Goal: Entertainment & Leisure: Consume media (video, audio)

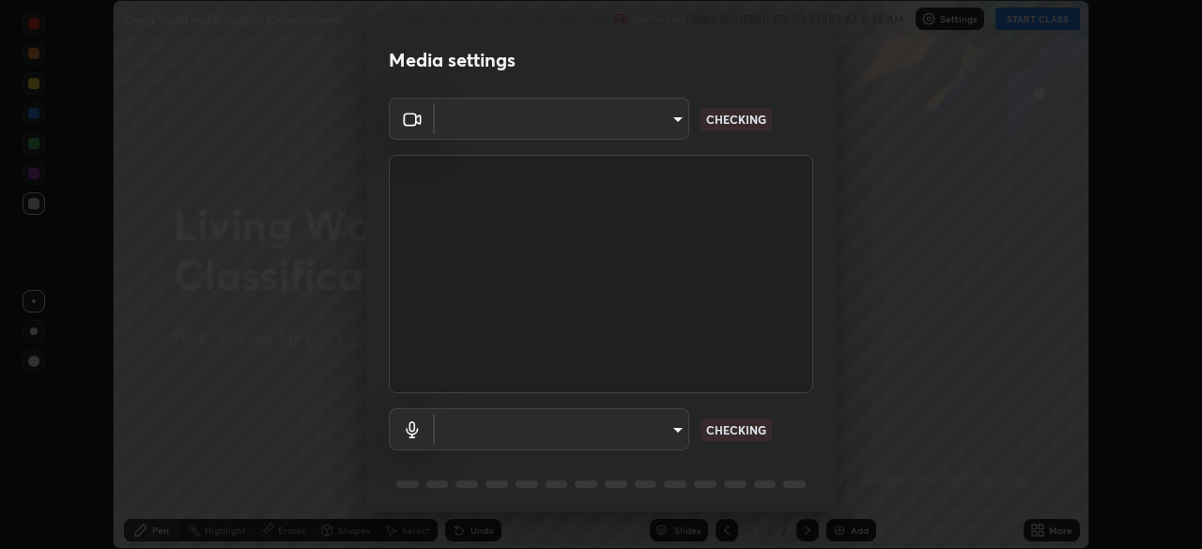
scroll to position [549, 1202]
type input "e22b31622504561304a1b81eff57d23c6261876020de6d080eb4e3537e1d0af1"
type input "551c2d2f307b907e34b8dbc6b17afedf0bf3c1cd3f0b85109dcc05a2658a5475"
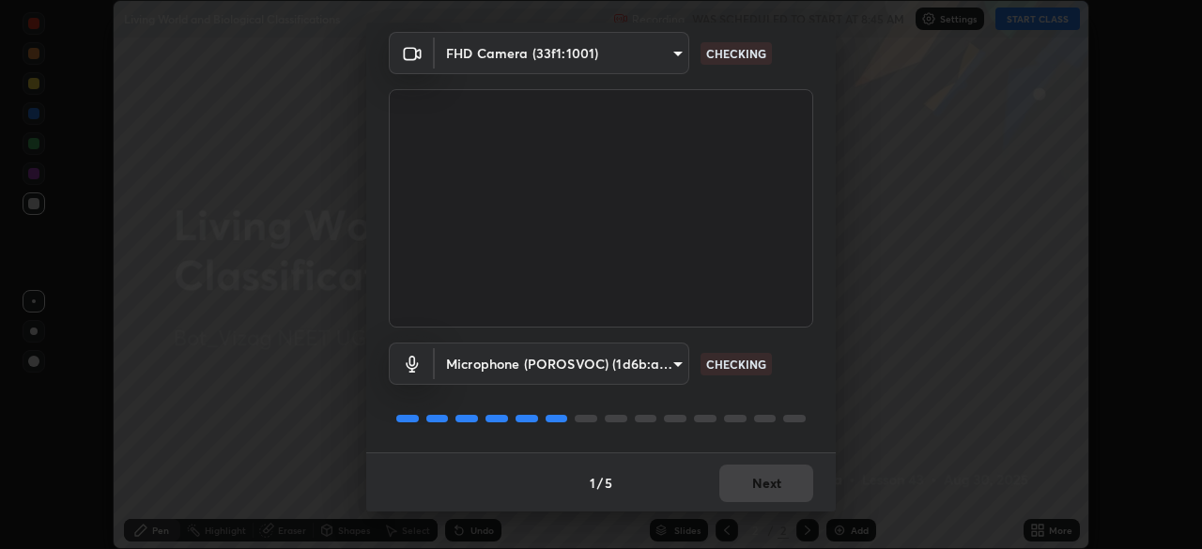
scroll to position [67, 0]
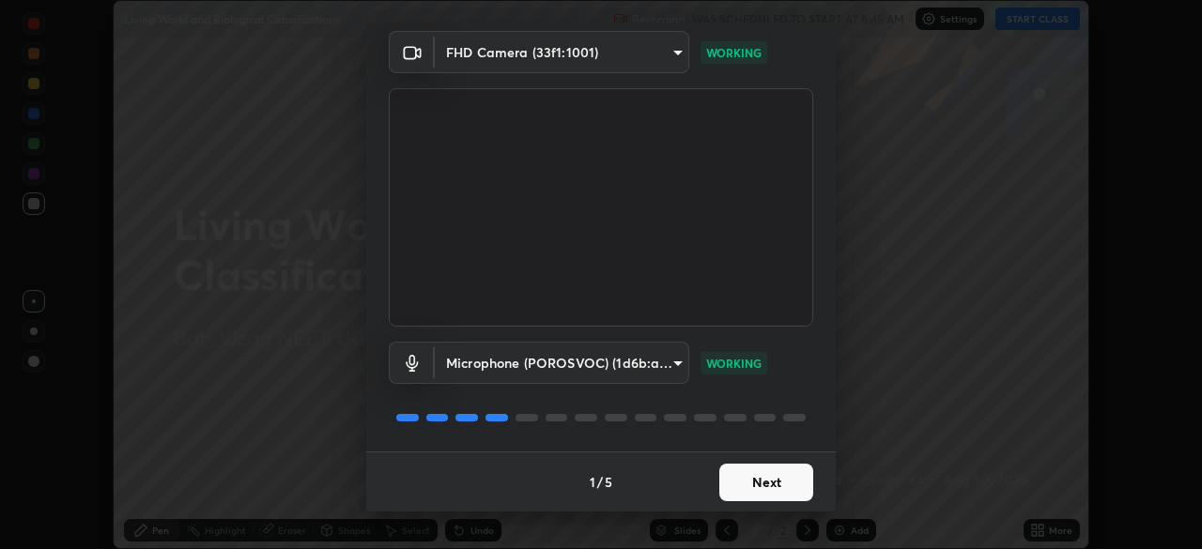
click at [761, 478] on button "Next" at bounding box center [766, 483] width 94 height 38
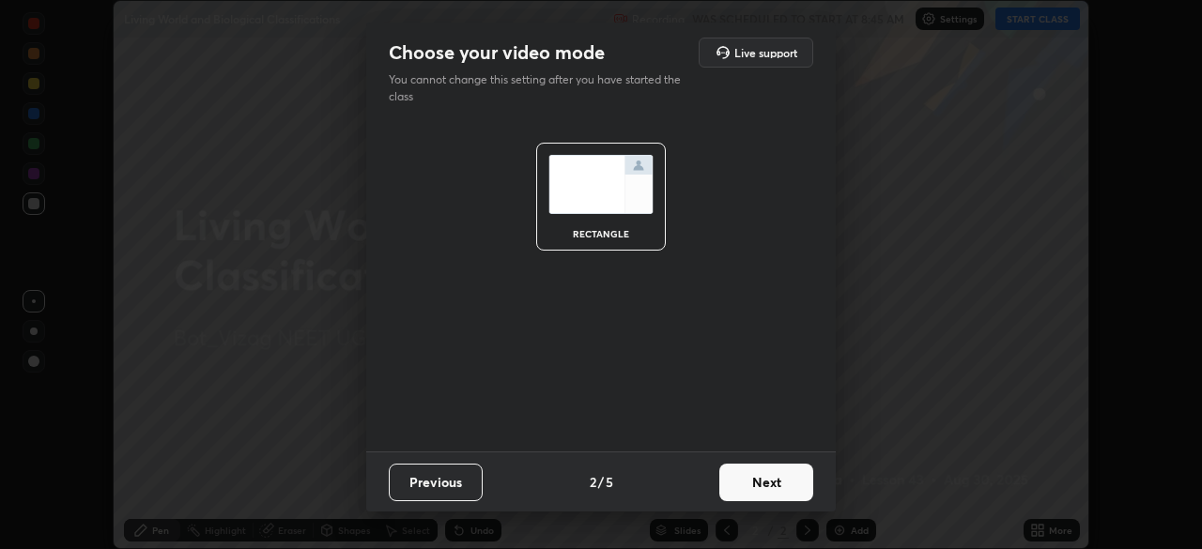
scroll to position [0, 0]
click at [772, 487] on button "Next" at bounding box center [766, 483] width 94 height 38
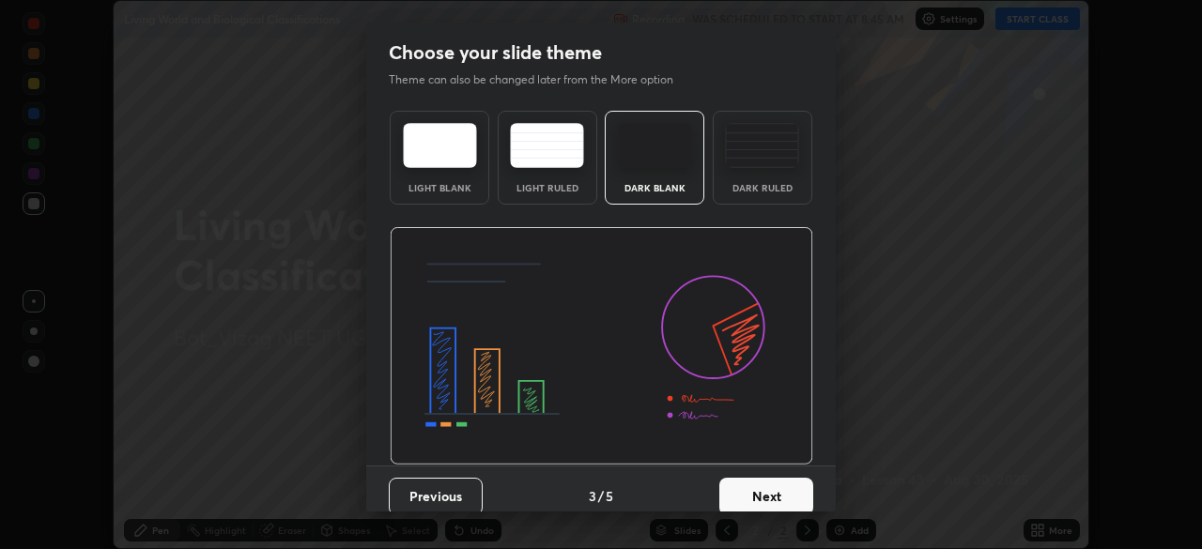
click at [791, 499] on button "Next" at bounding box center [766, 497] width 94 height 38
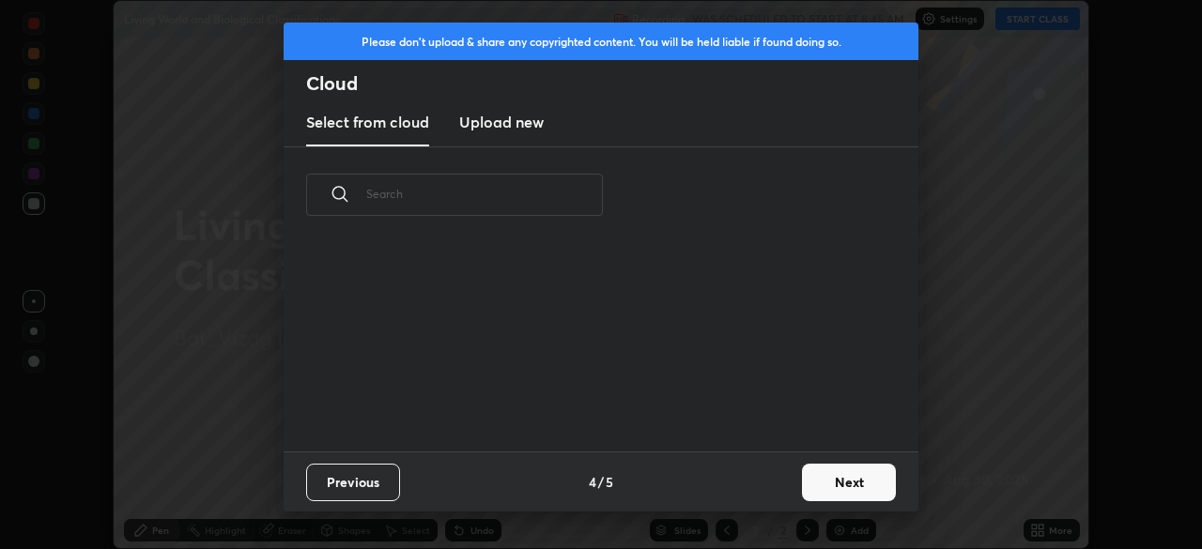
click at [837, 485] on button "Next" at bounding box center [849, 483] width 94 height 38
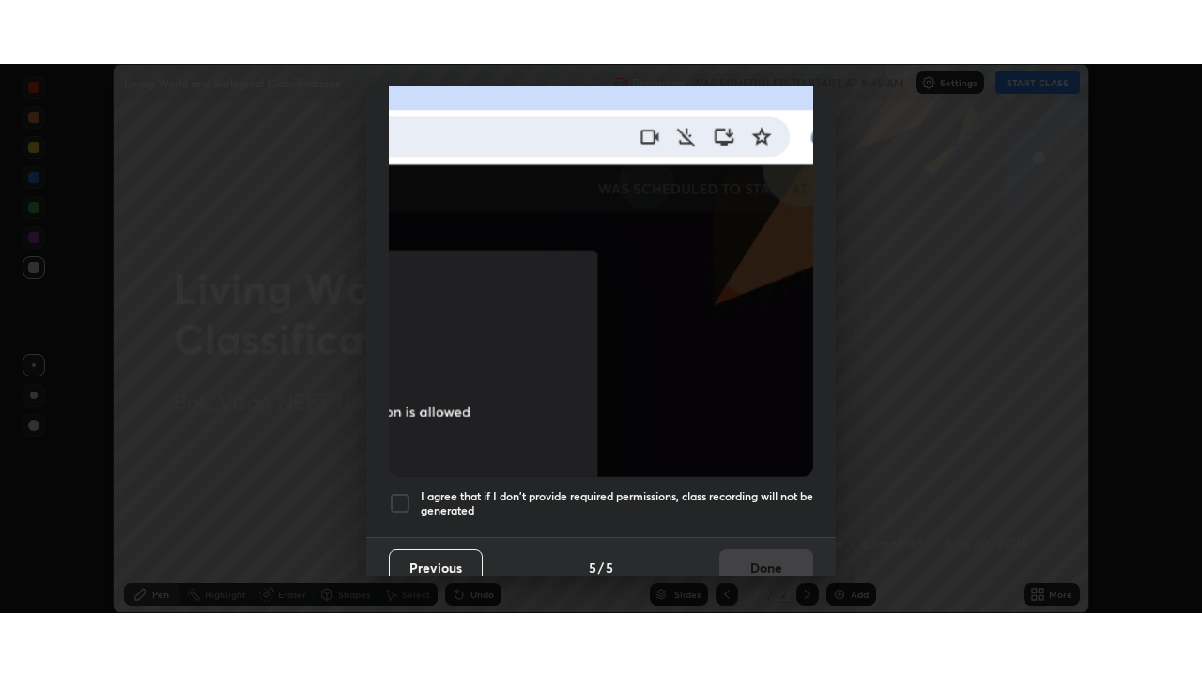
scroll to position [450, 0]
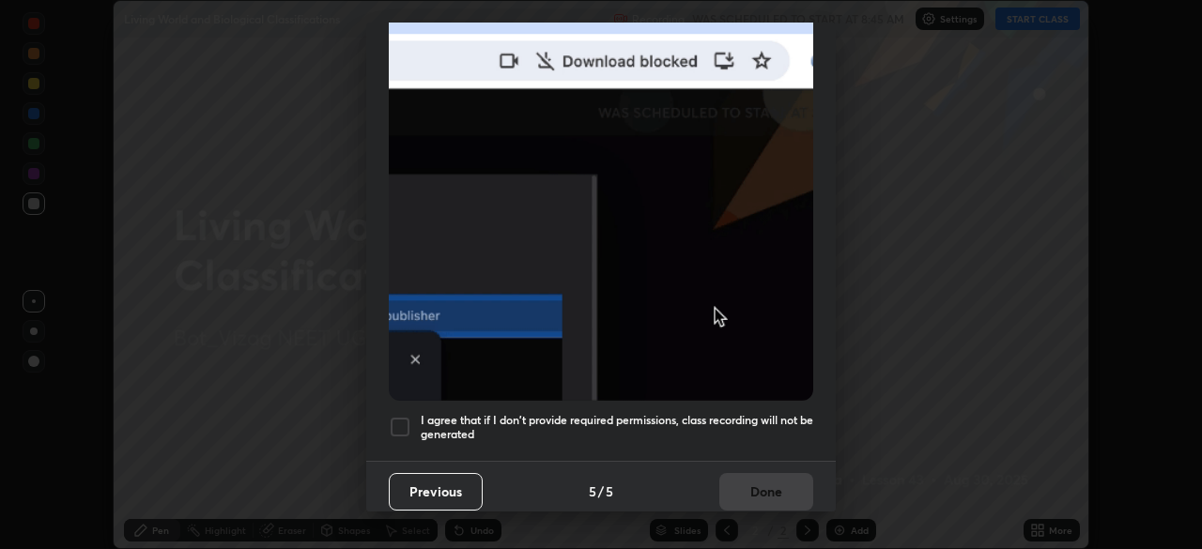
click at [405, 416] on div at bounding box center [400, 427] width 23 height 23
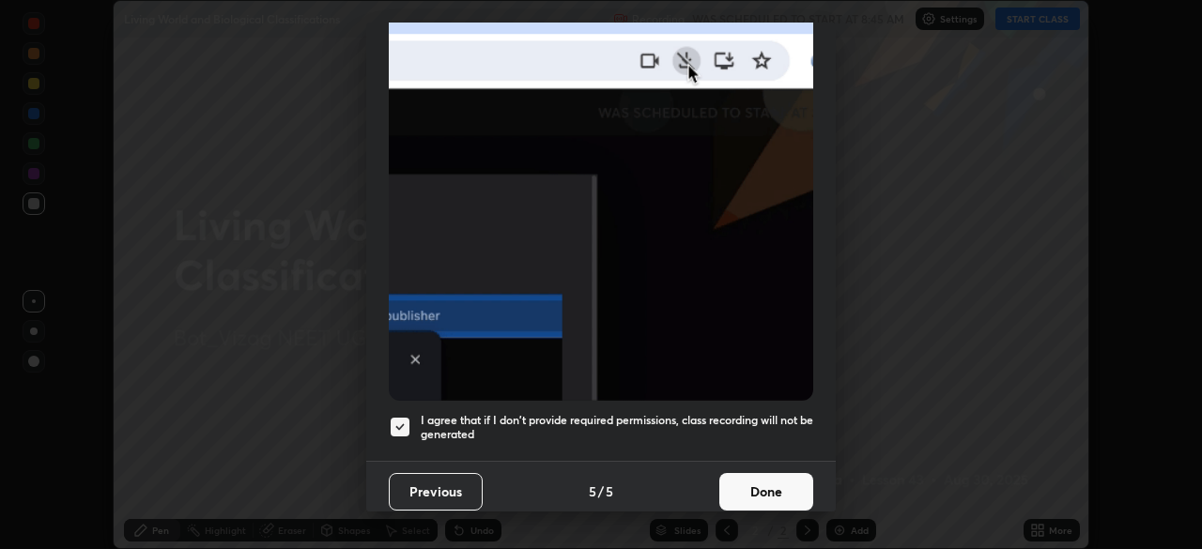
click at [758, 485] on button "Done" at bounding box center [766, 492] width 94 height 38
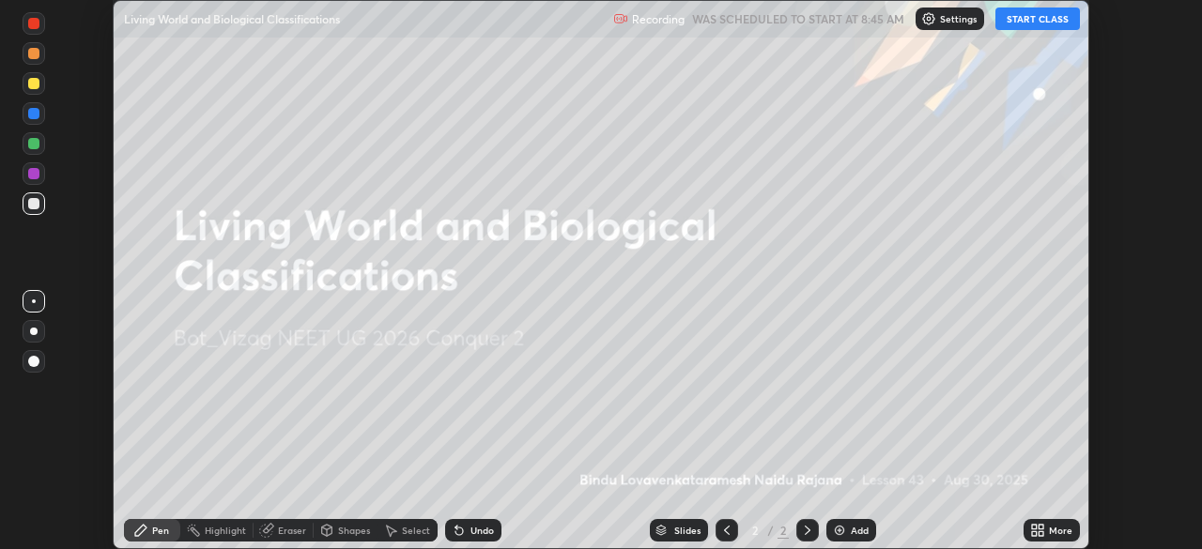
click at [1029, 23] on button "START CLASS" at bounding box center [1038, 19] width 85 height 23
click at [1039, 528] on icon at bounding box center [1041, 527] width 5 height 5
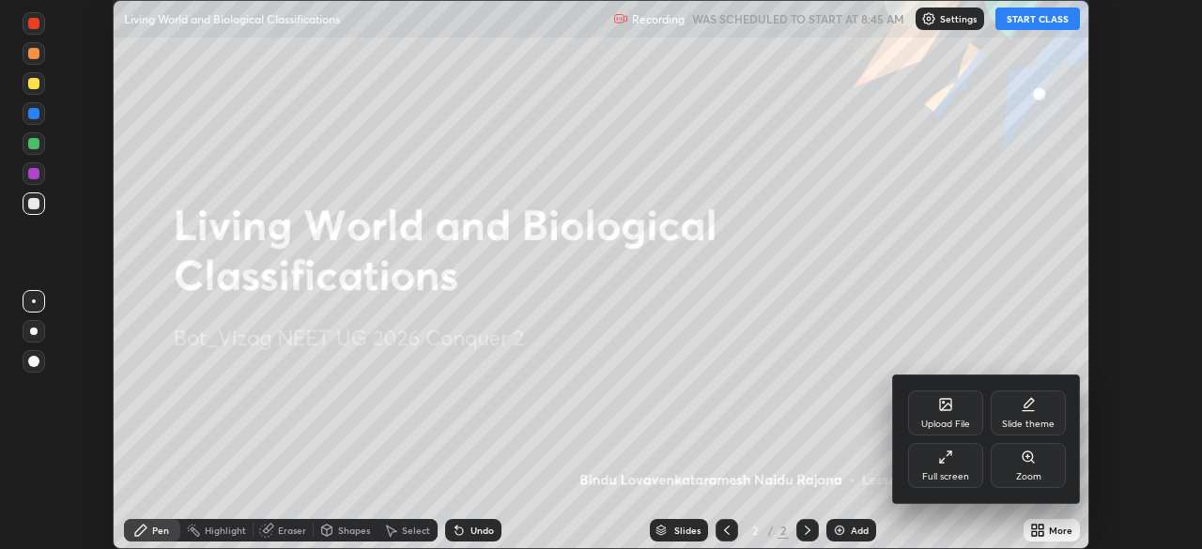
click at [959, 470] on div "Full screen" at bounding box center [945, 465] width 75 height 45
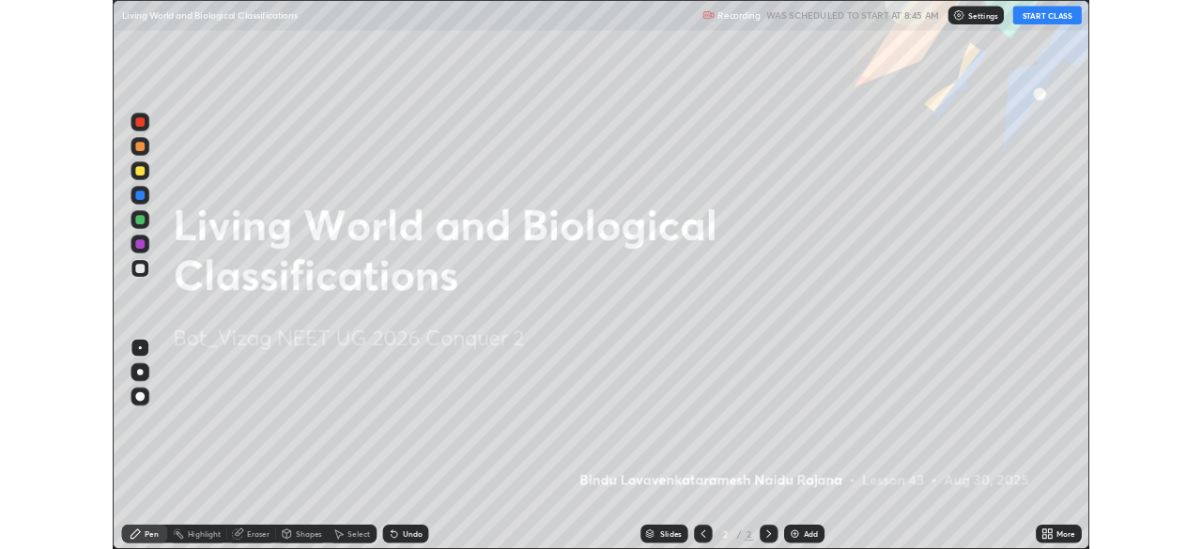
scroll to position [676, 1202]
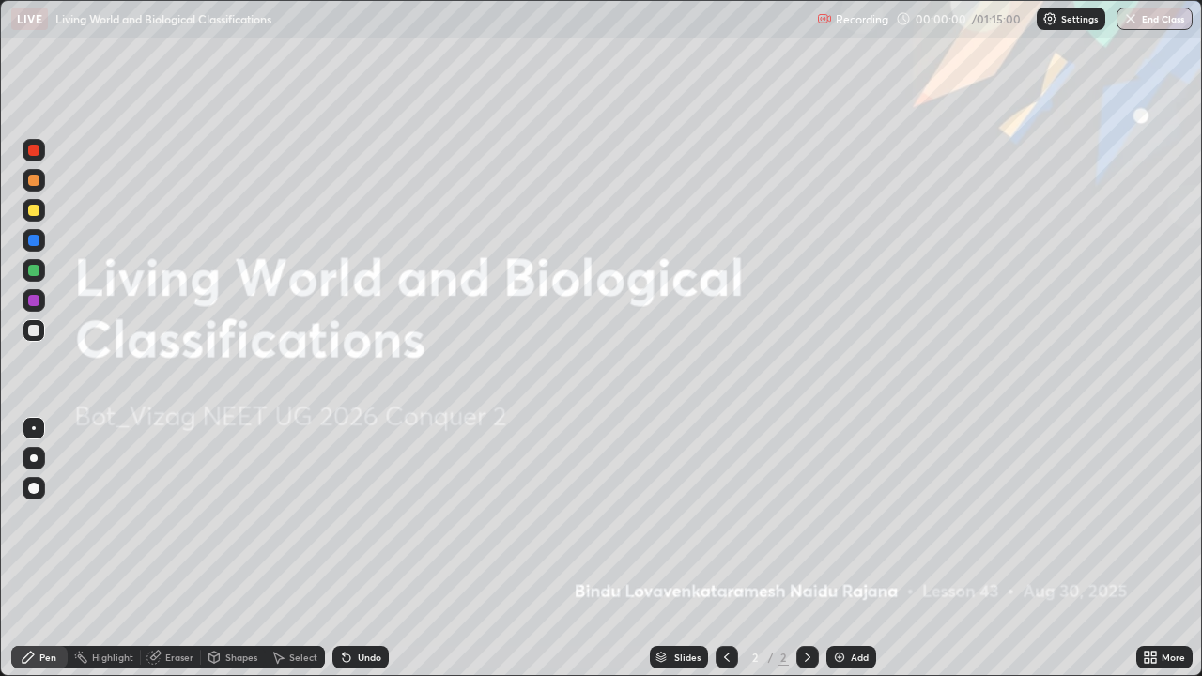
click at [843, 549] on img at bounding box center [839, 657] width 15 height 15
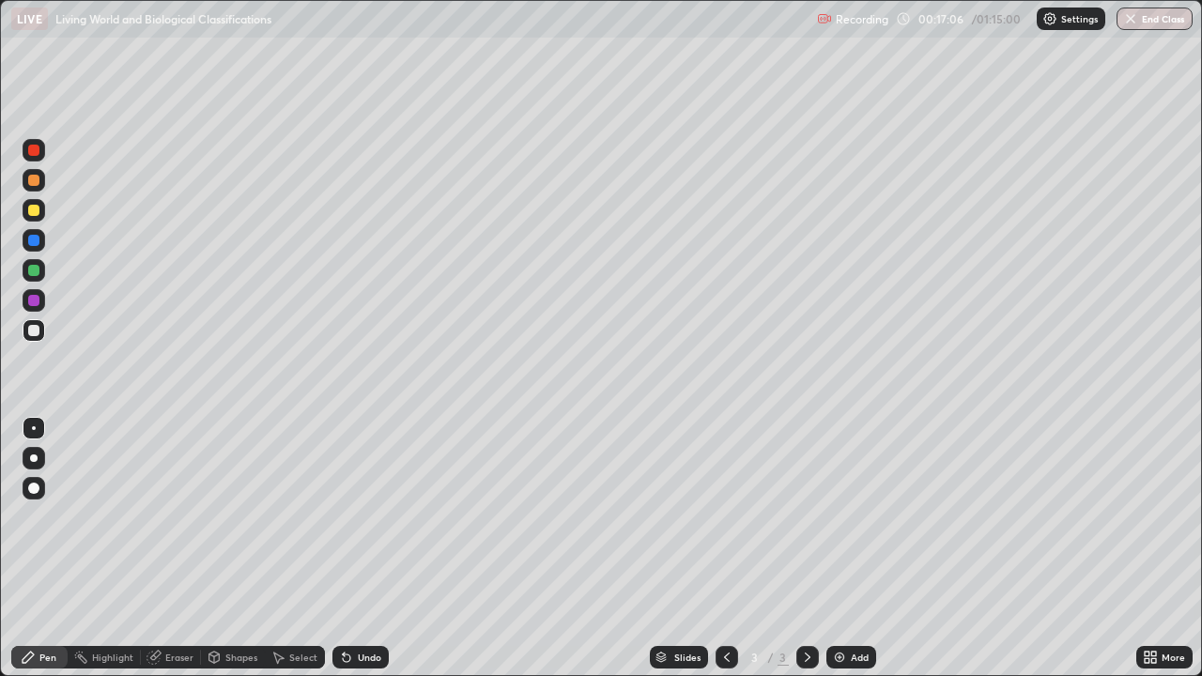
click at [35, 271] on div at bounding box center [33, 270] width 11 height 11
click at [35, 460] on div at bounding box center [34, 459] width 8 height 8
click at [37, 213] on div at bounding box center [33, 210] width 11 height 11
click at [36, 274] on div at bounding box center [33, 270] width 11 height 11
click at [40, 182] on div at bounding box center [34, 180] width 23 height 23
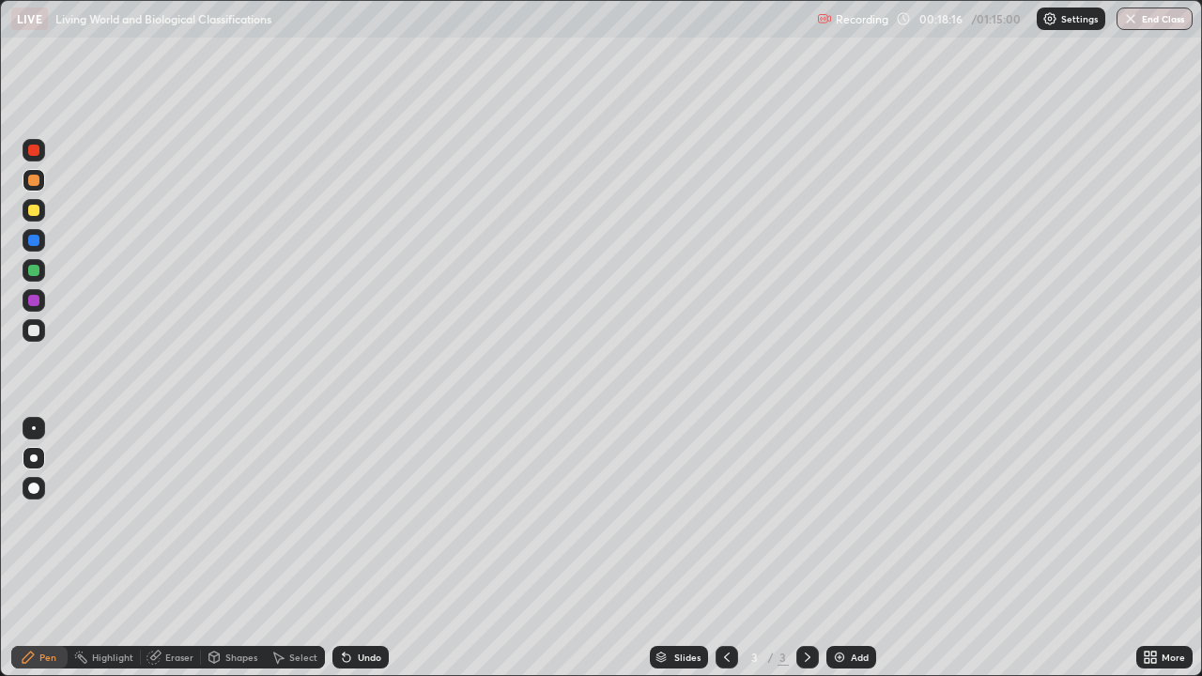
click at [29, 332] on div at bounding box center [33, 330] width 11 height 11
click at [34, 183] on div at bounding box center [33, 180] width 11 height 11
click at [35, 271] on div at bounding box center [33, 270] width 11 height 11
click at [34, 333] on div at bounding box center [33, 330] width 11 height 11
click at [36, 214] on div at bounding box center [33, 210] width 11 height 11
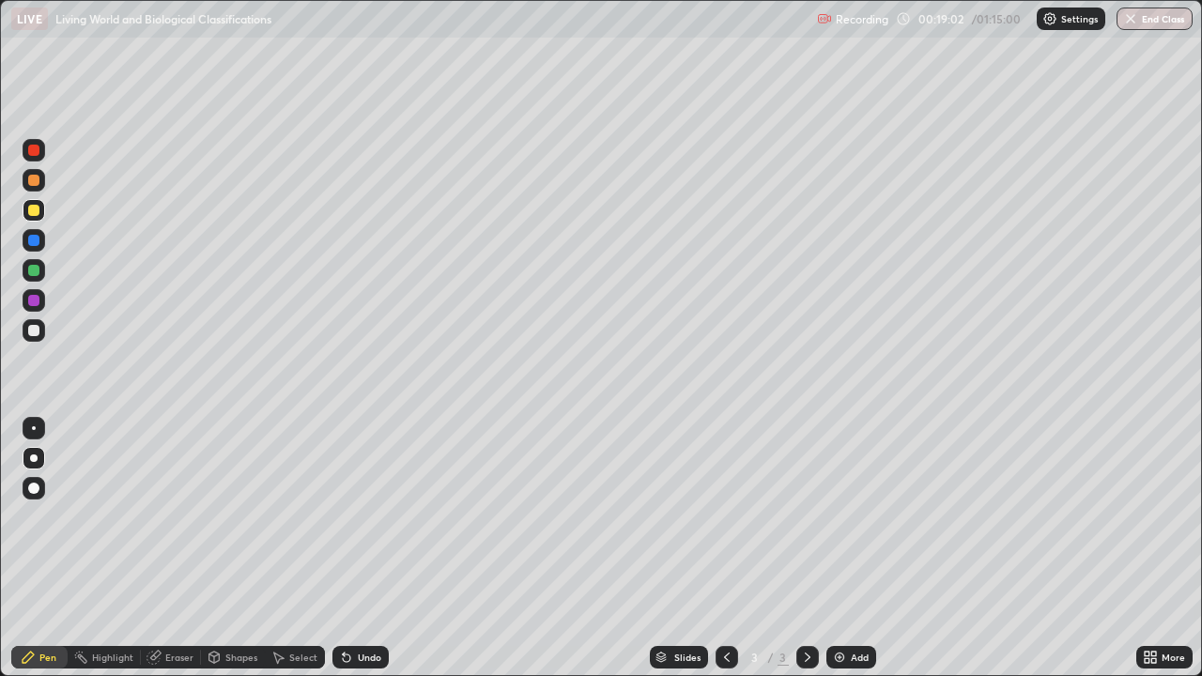
click at [36, 331] on div at bounding box center [33, 330] width 11 height 11
click at [37, 268] on div at bounding box center [33, 270] width 11 height 11
click at [34, 332] on div at bounding box center [33, 330] width 11 height 11
click at [32, 179] on div at bounding box center [33, 180] width 11 height 11
click at [31, 300] on div at bounding box center [33, 300] width 11 height 11
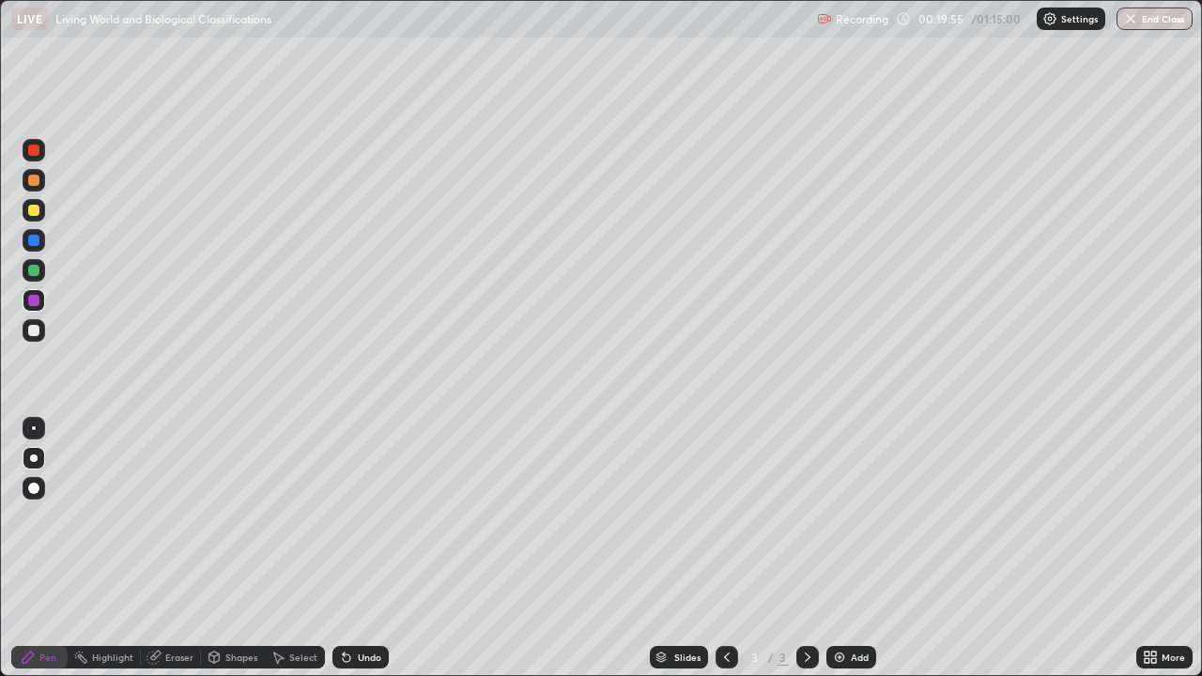
click at [35, 335] on div at bounding box center [33, 330] width 11 height 11
click at [33, 214] on div at bounding box center [33, 210] width 11 height 11
click at [38, 182] on div at bounding box center [33, 180] width 11 height 11
click at [835, 549] on img at bounding box center [839, 657] width 15 height 15
click at [35, 332] on div at bounding box center [33, 330] width 11 height 11
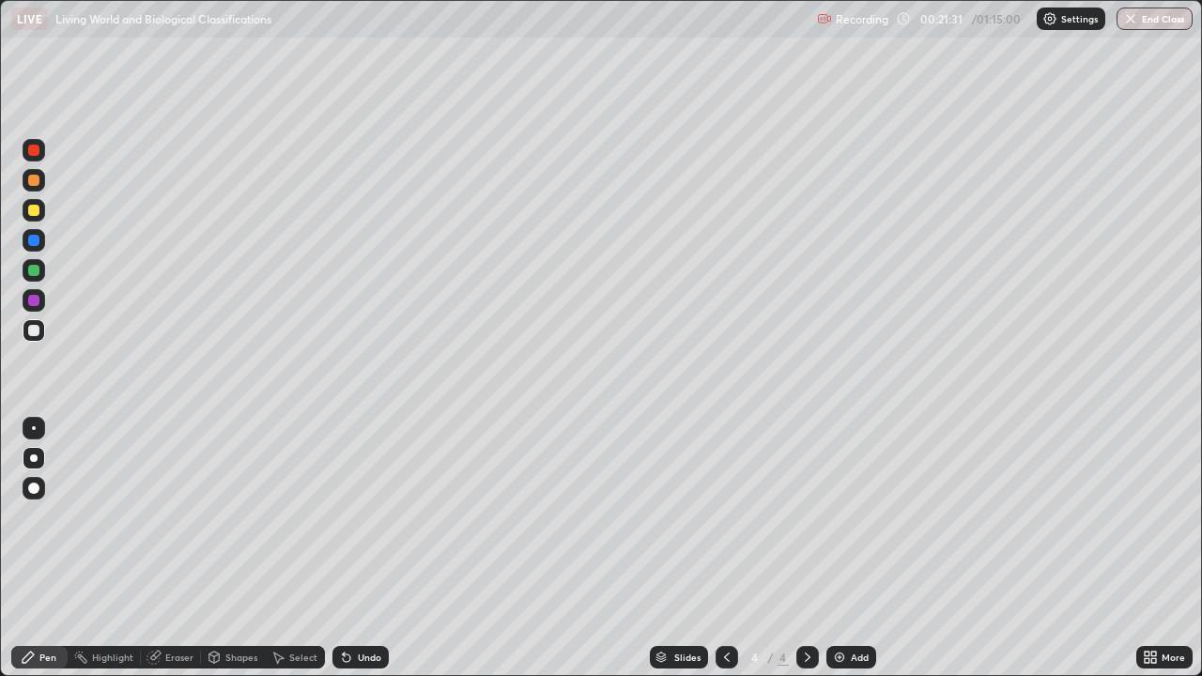
click at [37, 185] on div at bounding box center [33, 180] width 11 height 11
click at [34, 268] on div at bounding box center [33, 270] width 11 height 11
click at [34, 239] on div at bounding box center [33, 240] width 11 height 11
click at [31, 302] on div at bounding box center [33, 300] width 11 height 11
click at [38, 335] on div at bounding box center [34, 330] width 23 height 23
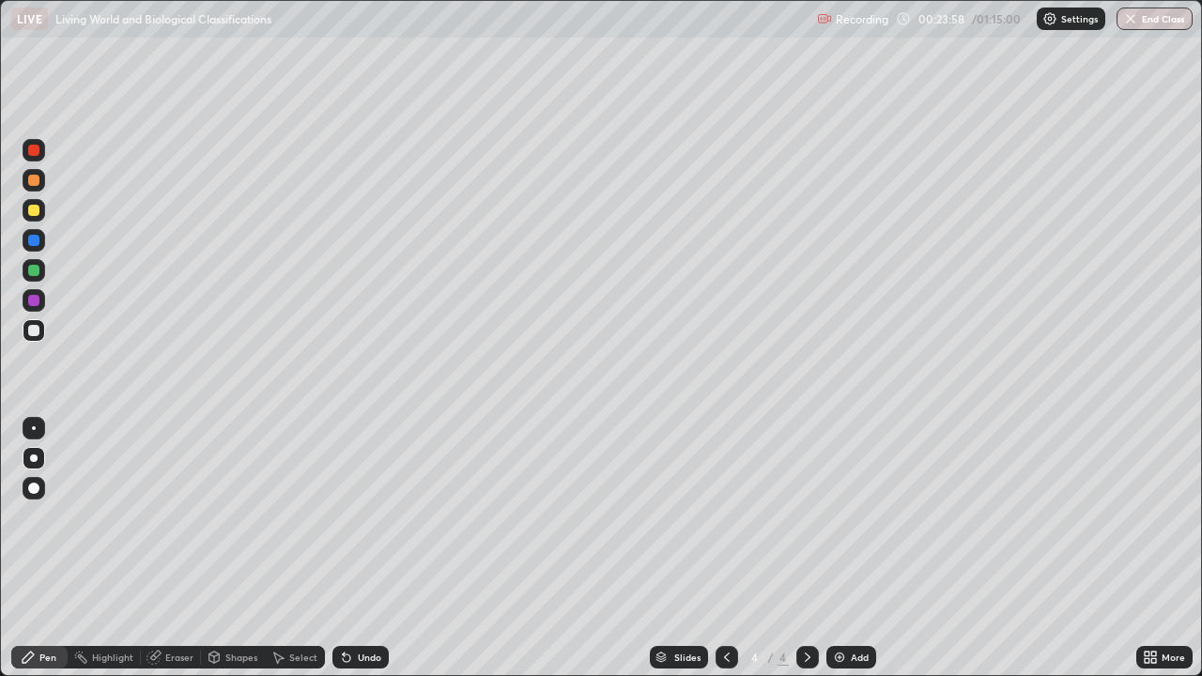
click at [36, 209] on div at bounding box center [33, 210] width 11 height 11
click at [37, 338] on div at bounding box center [34, 330] width 23 height 23
click at [41, 209] on div at bounding box center [34, 210] width 23 height 23
click at [31, 180] on div at bounding box center [33, 180] width 11 height 11
click at [37, 335] on div at bounding box center [33, 330] width 11 height 11
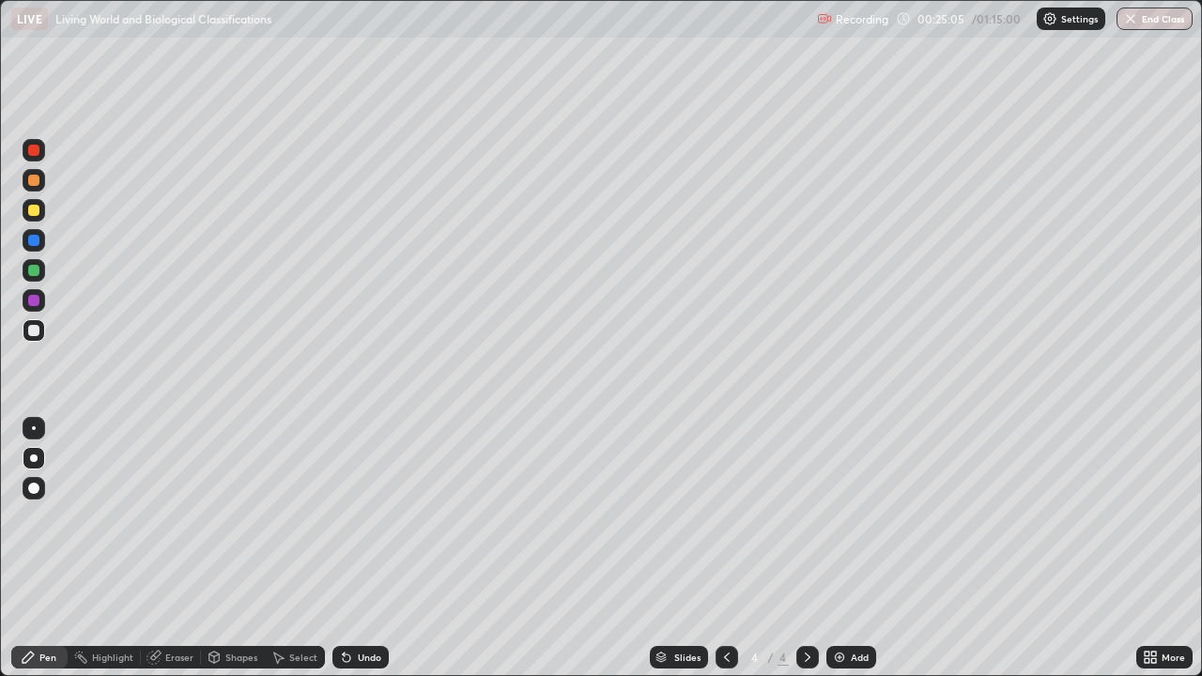
click at [36, 208] on div at bounding box center [33, 210] width 11 height 11
click at [36, 334] on div at bounding box center [33, 330] width 11 height 11
click at [32, 238] on div at bounding box center [33, 240] width 11 height 11
click at [1153, 549] on icon at bounding box center [1154, 660] width 5 height 5
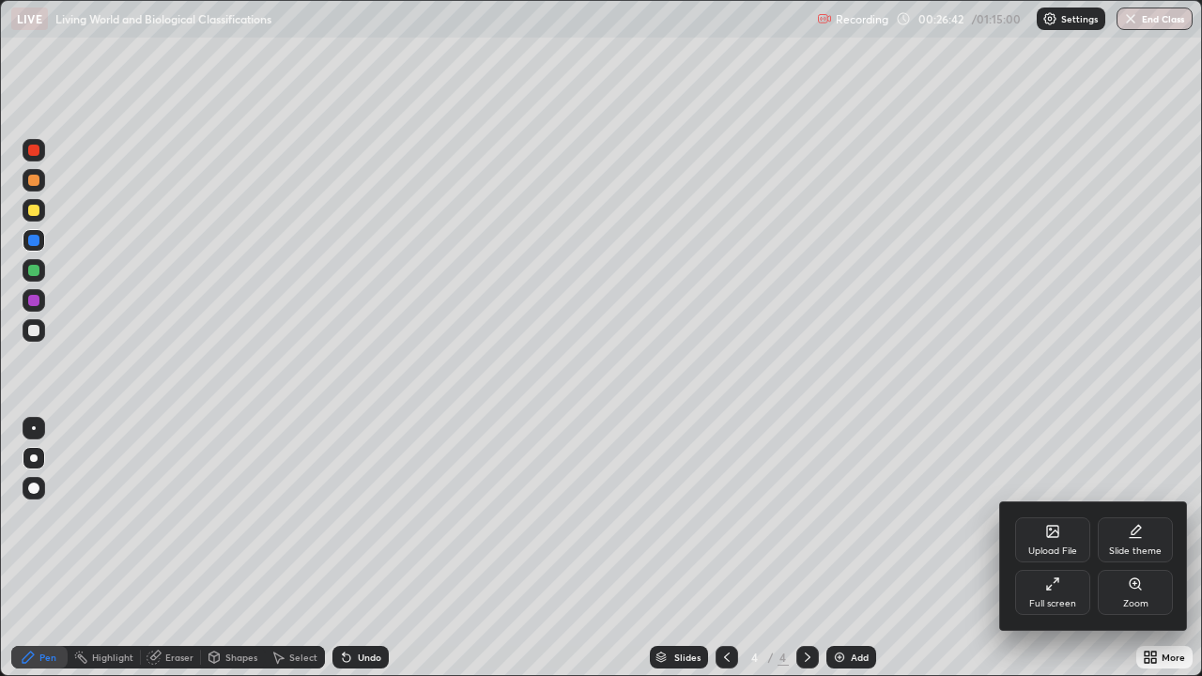
click at [1066, 549] on div "Full screen" at bounding box center [1052, 592] width 75 height 45
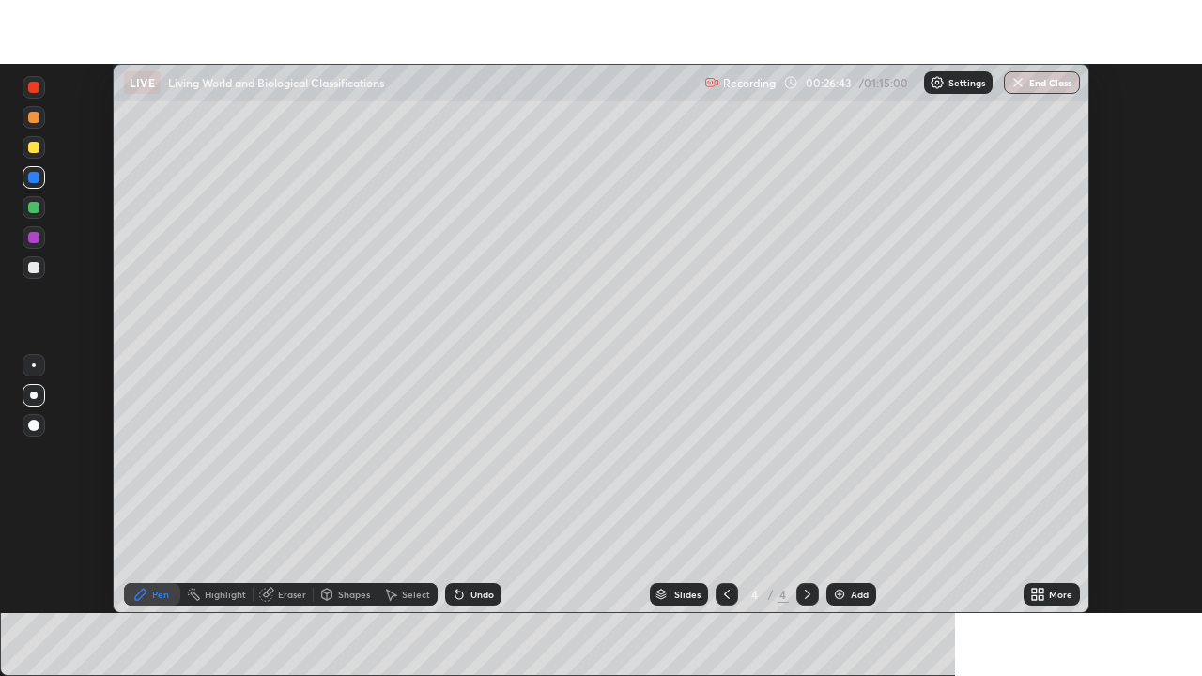
scroll to position [93375, 92722]
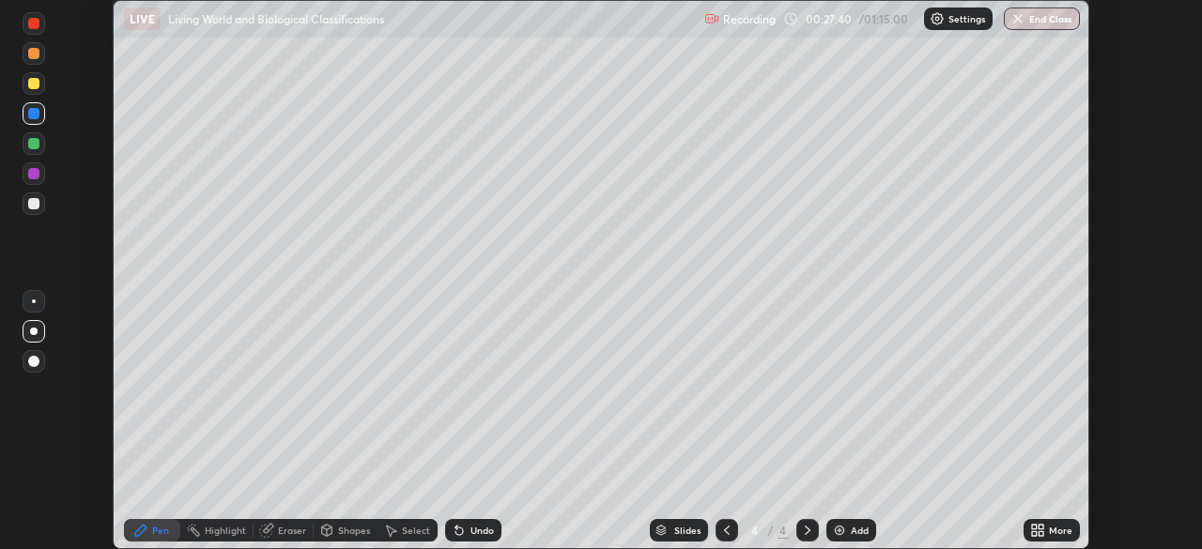
click at [1035, 531] on icon at bounding box center [1037, 530] width 15 height 15
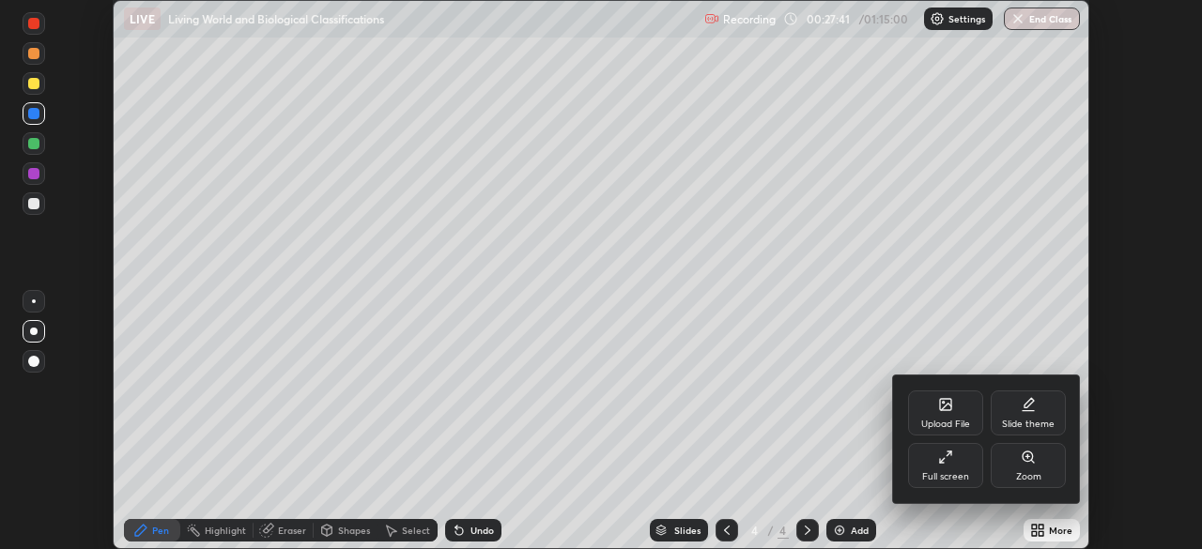
click at [961, 477] on div "Full screen" at bounding box center [945, 476] width 47 height 9
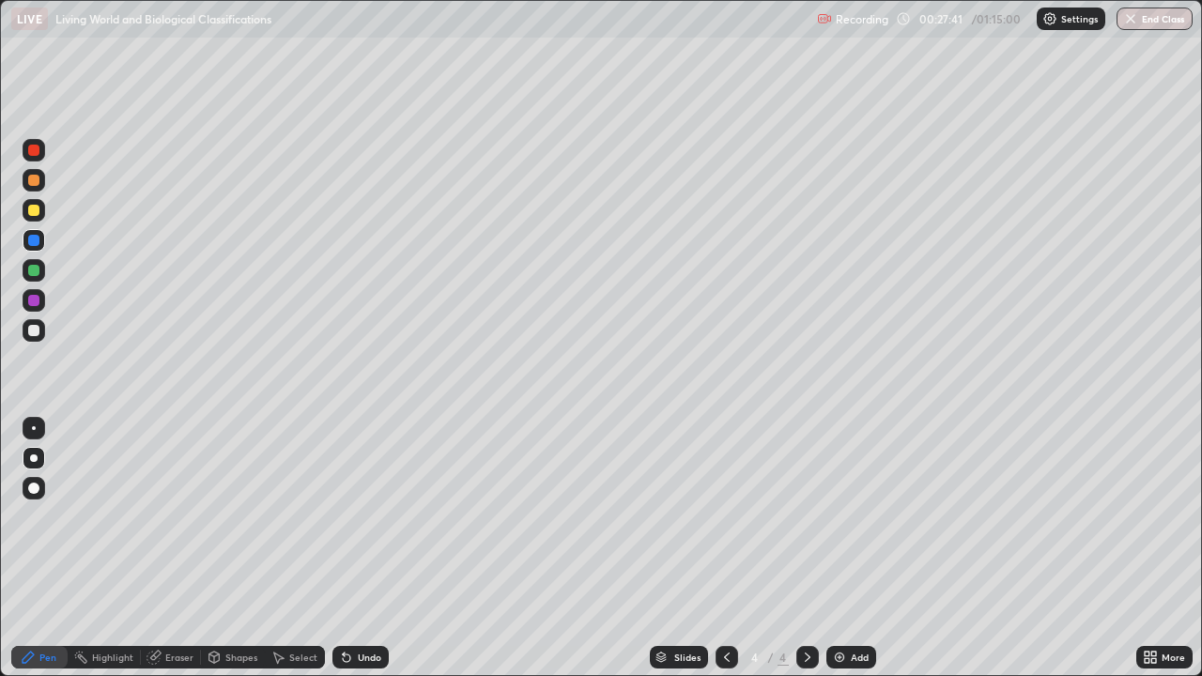
scroll to position [676, 1202]
click at [34, 271] on div at bounding box center [33, 270] width 11 height 11
click at [36, 241] on div at bounding box center [33, 240] width 11 height 11
click at [38, 153] on div at bounding box center [33, 150] width 11 height 11
click at [37, 487] on div at bounding box center [33, 488] width 11 height 11
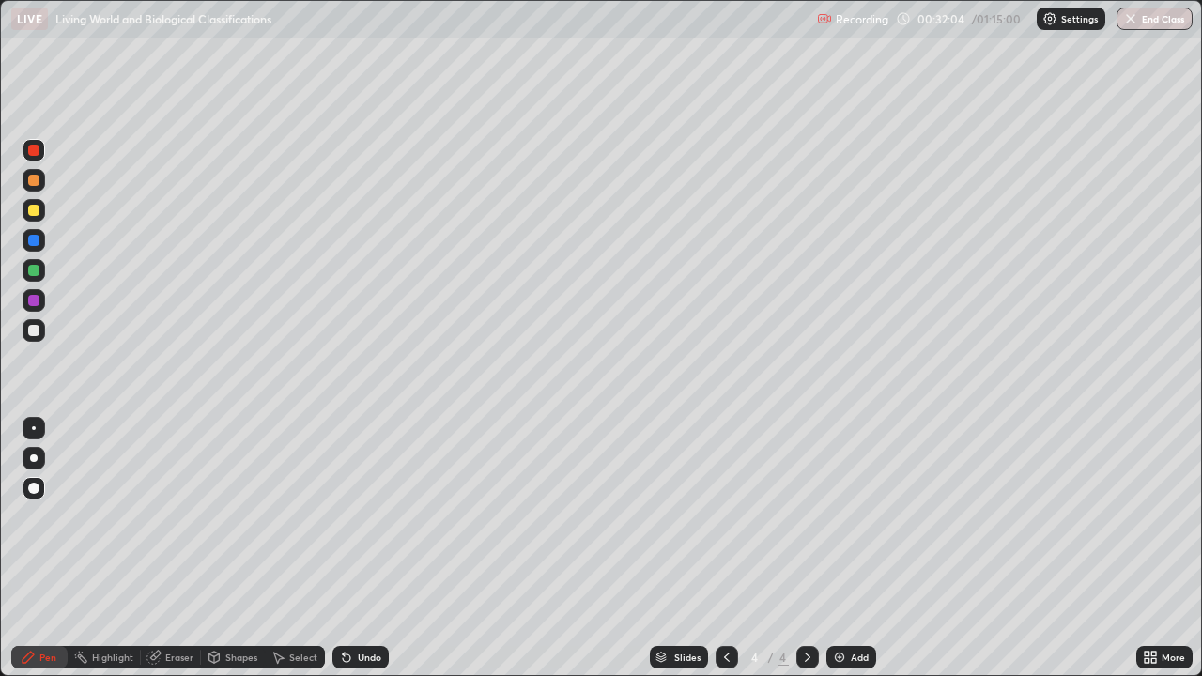
click at [838, 549] on img at bounding box center [839, 657] width 15 height 15
click at [37, 212] on div at bounding box center [33, 210] width 11 height 11
click at [35, 303] on div at bounding box center [33, 300] width 11 height 11
click at [38, 332] on div at bounding box center [33, 330] width 11 height 11
click at [726, 549] on icon at bounding box center [726, 657] width 15 height 15
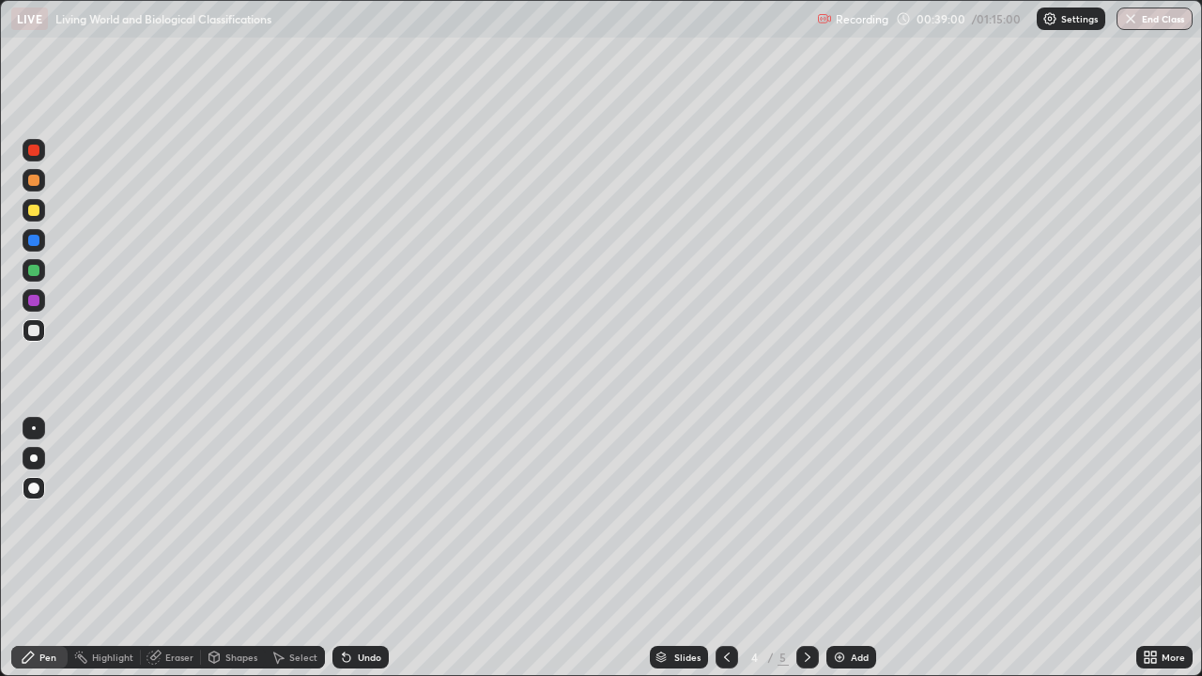
click at [30, 333] on div at bounding box center [33, 330] width 11 height 11
click at [807, 549] on icon at bounding box center [807, 657] width 15 height 15
click at [706, 549] on div "Slides 5 / 5 Add" at bounding box center [763, 658] width 748 height 38
click at [725, 549] on icon at bounding box center [727, 657] width 6 height 9
click at [806, 549] on icon at bounding box center [807, 657] width 15 height 15
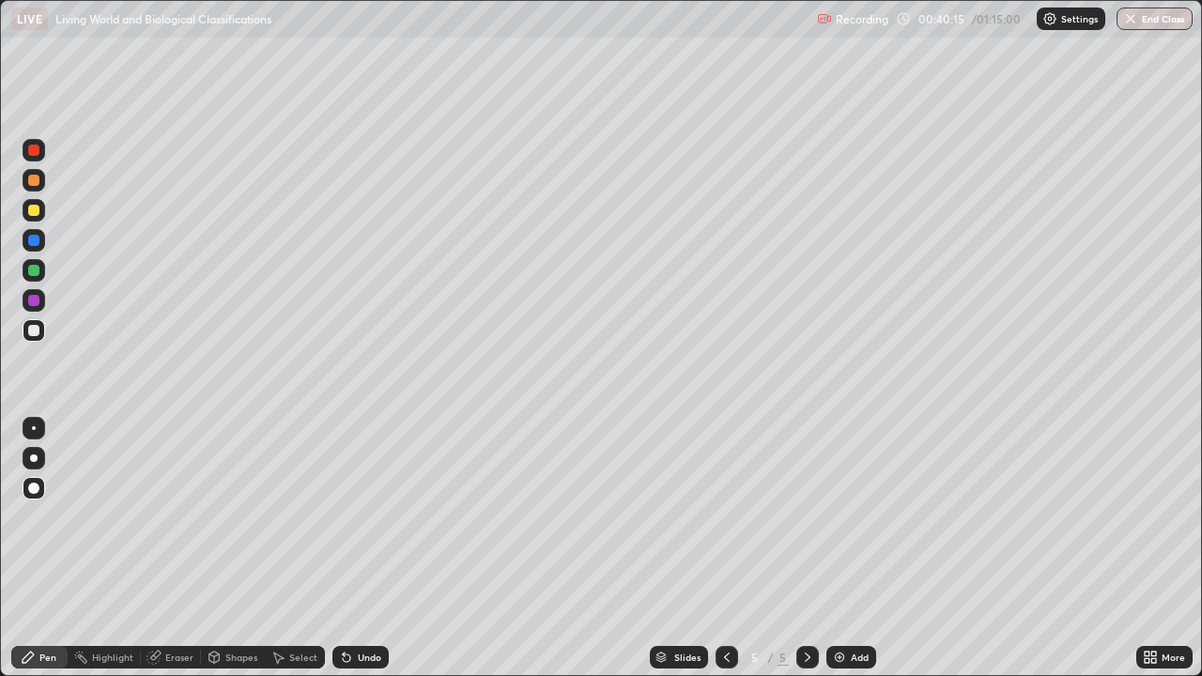
click at [33, 241] on div at bounding box center [33, 240] width 11 height 11
click at [37, 211] on div at bounding box center [33, 210] width 11 height 11
click at [725, 549] on icon at bounding box center [726, 657] width 15 height 15
click at [726, 549] on icon at bounding box center [726, 657] width 15 height 15
click at [806, 549] on icon at bounding box center [807, 657] width 15 height 15
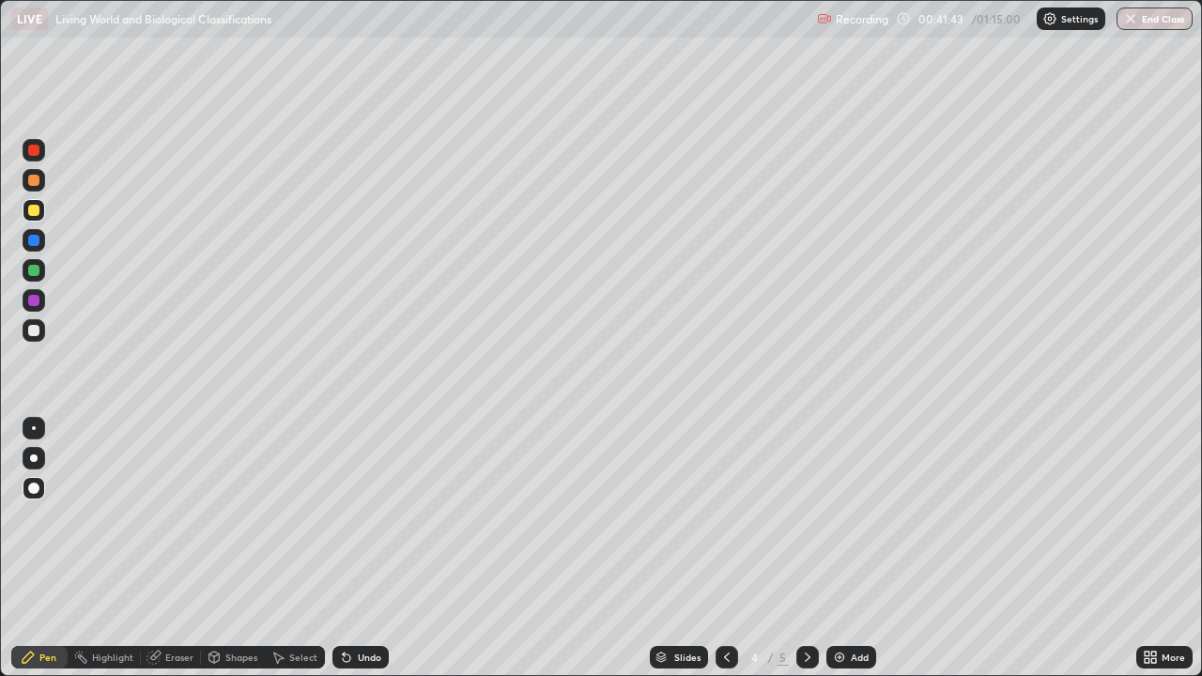
click at [804, 549] on icon at bounding box center [807, 657] width 15 height 15
click at [725, 549] on icon at bounding box center [726, 657] width 15 height 15
click at [806, 549] on icon at bounding box center [807, 657] width 15 height 15
click at [35, 244] on div at bounding box center [33, 240] width 11 height 11
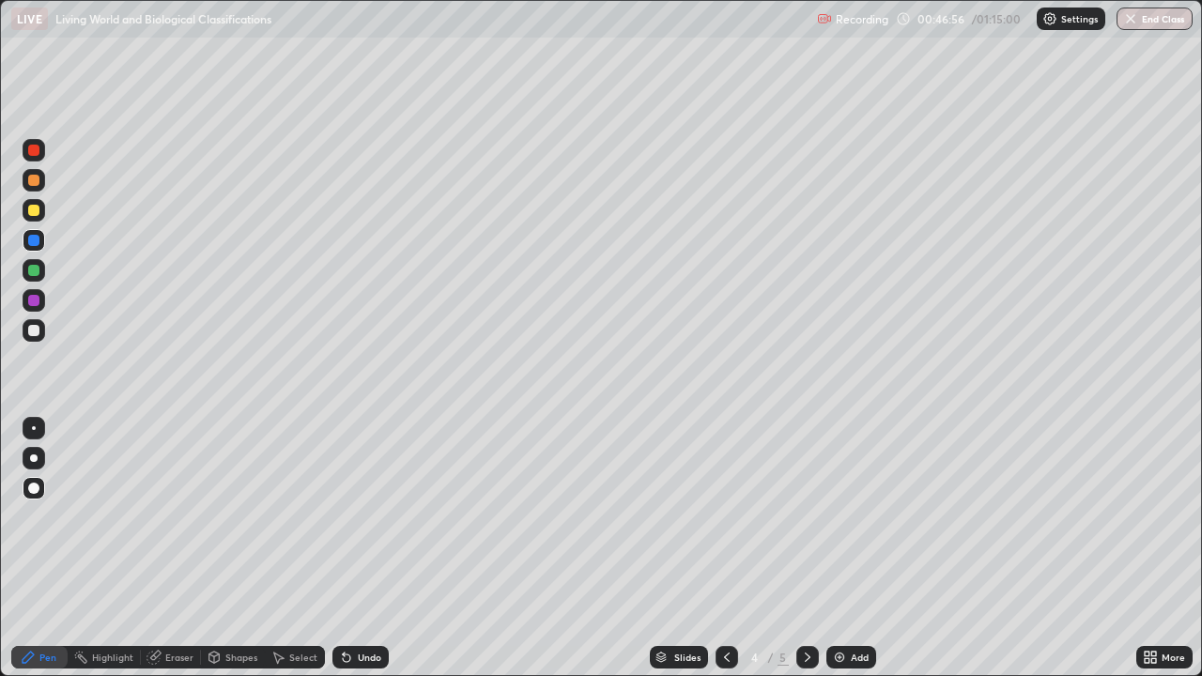
click at [33, 332] on div at bounding box center [33, 330] width 11 height 11
click at [808, 549] on icon at bounding box center [807, 657] width 15 height 15
click at [35, 183] on div at bounding box center [33, 180] width 11 height 11
click at [29, 335] on div at bounding box center [33, 330] width 11 height 11
click at [835, 549] on img at bounding box center [839, 657] width 15 height 15
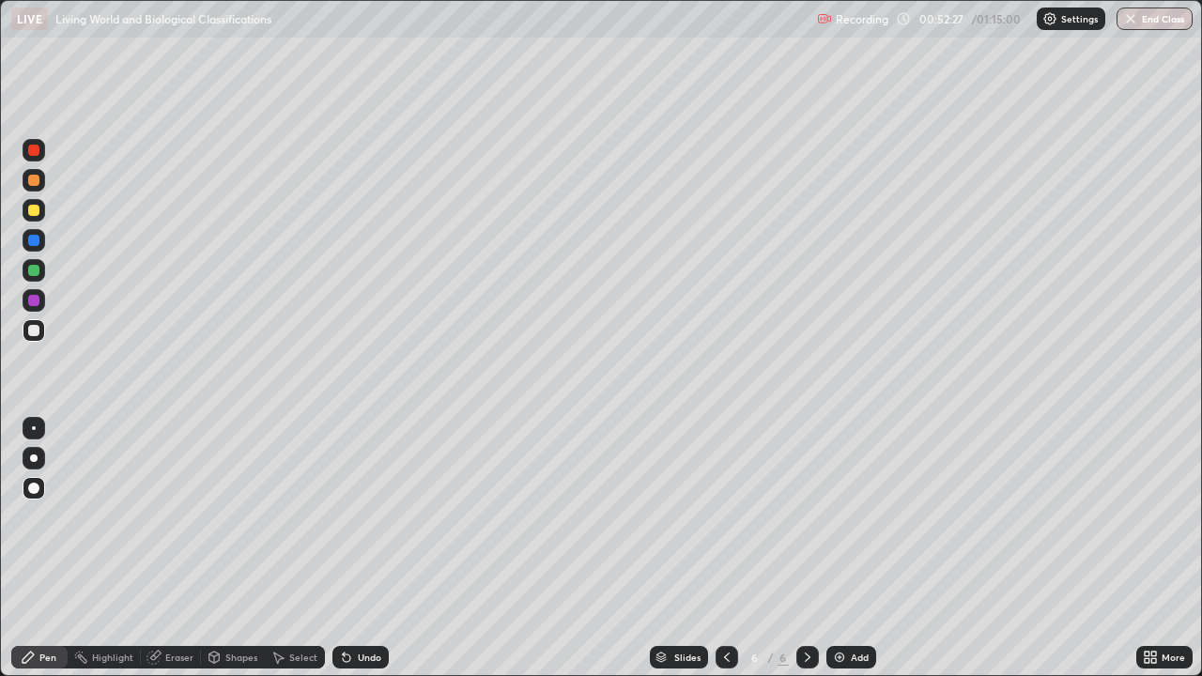
click at [36, 215] on div at bounding box center [33, 210] width 11 height 11
click at [35, 274] on div at bounding box center [33, 270] width 11 height 11
click at [35, 331] on div at bounding box center [33, 330] width 11 height 11
click at [37, 211] on div at bounding box center [33, 210] width 11 height 11
click at [38, 188] on div at bounding box center [34, 180] width 23 height 23
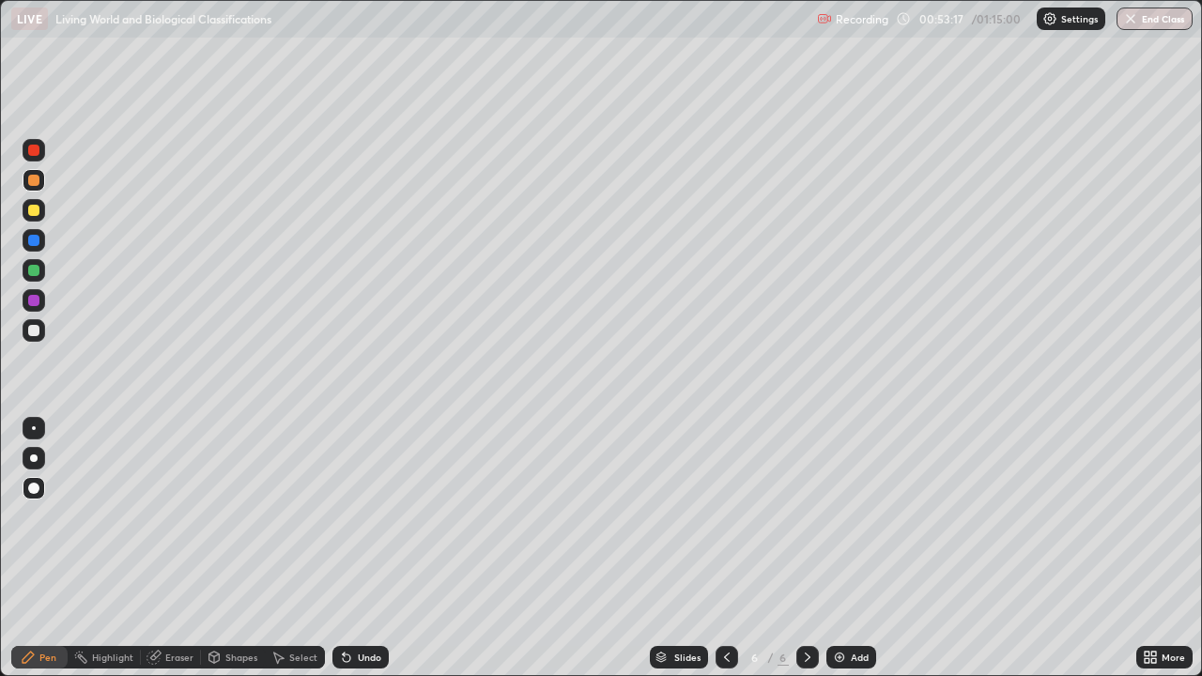
click at [37, 332] on div at bounding box center [33, 330] width 11 height 11
click at [34, 152] on div at bounding box center [33, 150] width 11 height 11
click at [31, 332] on div at bounding box center [33, 330] width 11 height 11
click at [37, 271] on div at bounding box center [33, 270] width 11 height 11
click at [35, 334] on div at bounding box center [33, 330] width 11 height 11
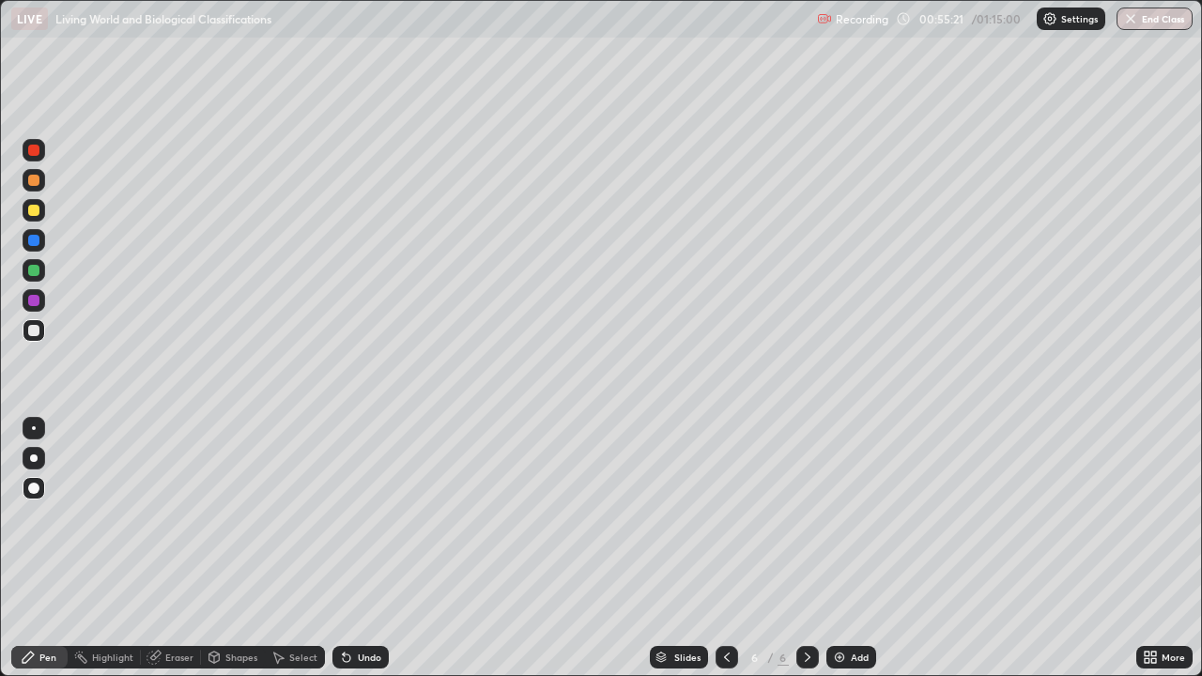
click at [838, 549] on img at bounding box center [839, 657] width 15 height 15
click at [37, 182] on div at bounding box center [33, 180] width 11 height 11
click at [34, 330] on div at bounding box center [33, 330] width 11 height 11
click at [36, 215] on div at bounding box center [33, 210] width 11 height 11
click at [32, 334] on div at bounding box center [33, 330] width 11 height 11
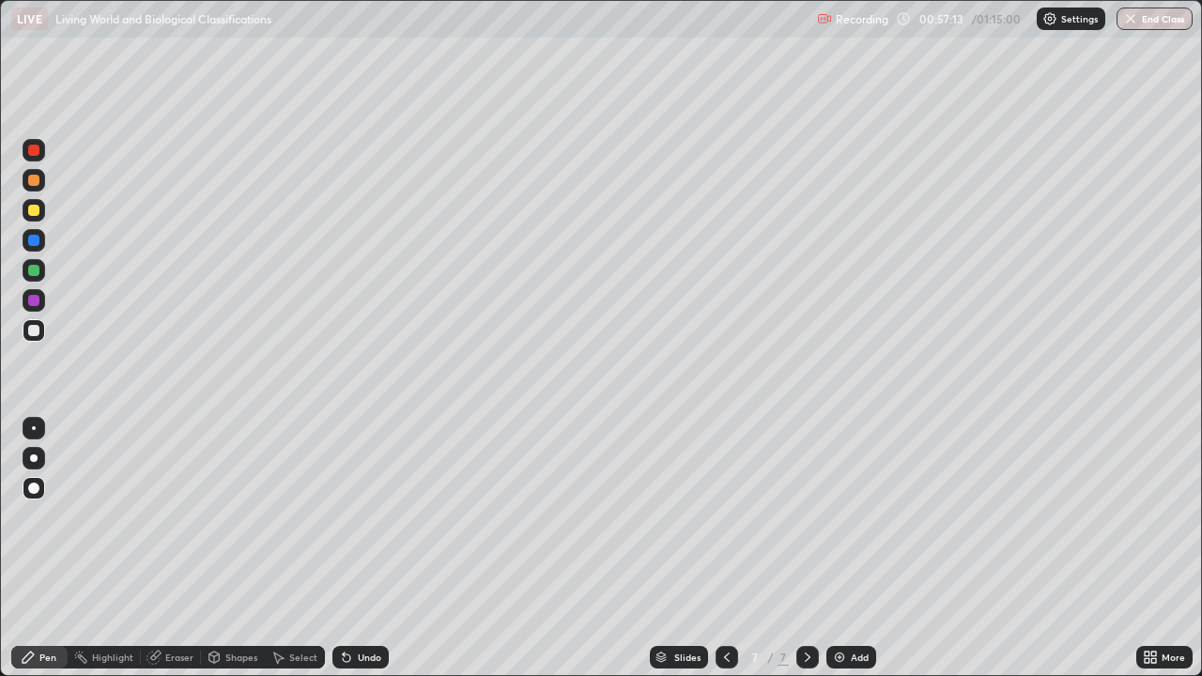
click at [31, 335] on div at bounding box center [33, 330] width 11 height 11
click at [39, 184] on div at bounding box center [34, 180] width 23 height 23
click at [39, 334] on div at bounding box center [33, 330] width 11 height 11
click at [36, 272] on div at bounding box center [33, 270] width 11 height 11
click at [32, 158] on div at bounding box center [34, 150] width 23 height 23
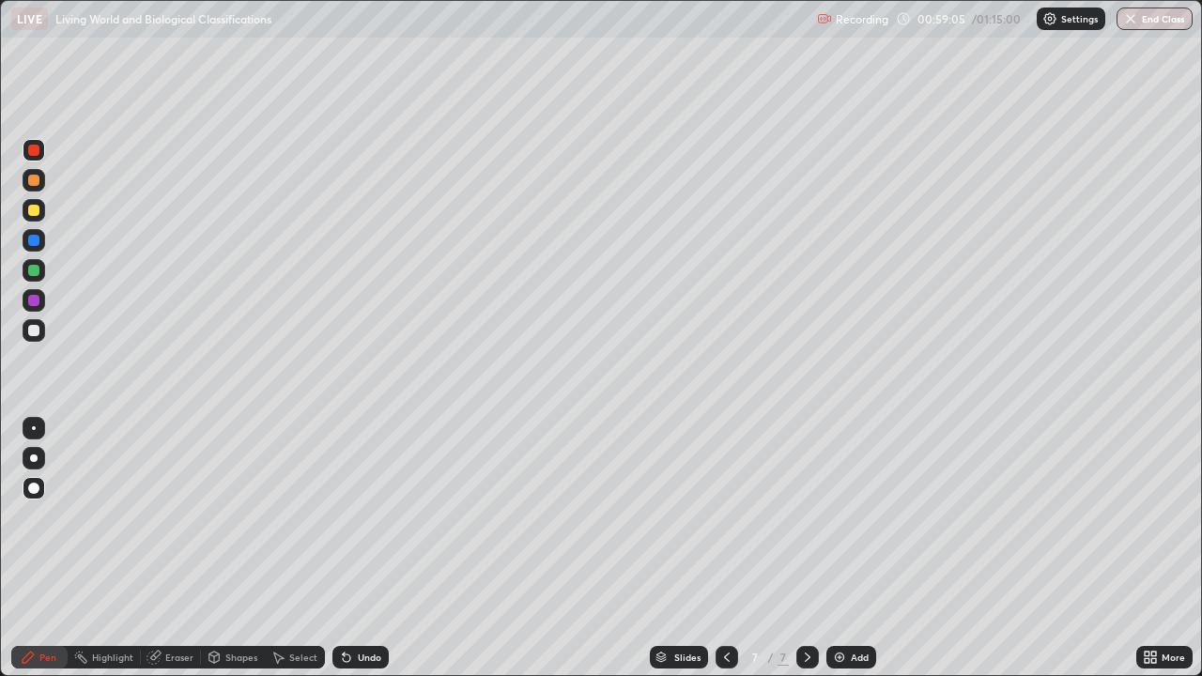
click at [33, 184] on div at bounding box center [33, 180] width 11 height 11
click at [37, 334] on div at bounding box center [33, 330] width 11 height 11
click at [35, 180] on div at bounding box center [33, 180] width 11 height 11
click at [37, 270] on div at bounding box center [33, 270] width 11 height 11
click at [37, 297] on div at bounding box center [33, 300] width 11 height 11
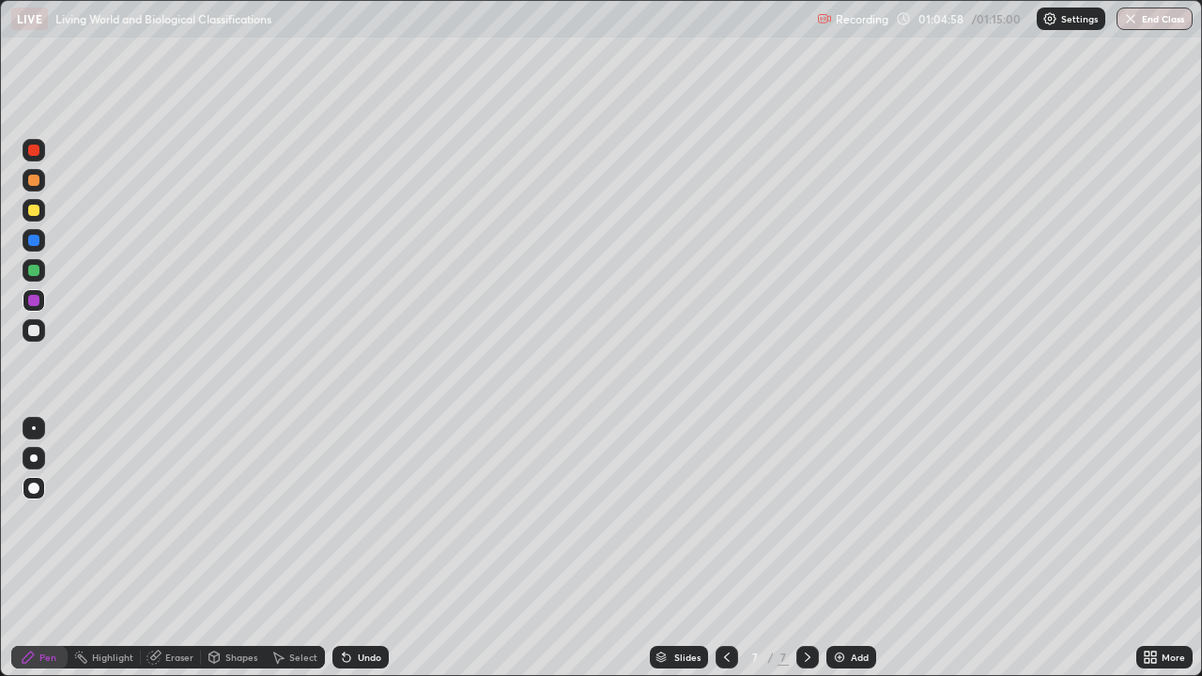
click at [841, 549] on img at bounding box center [839, 657] width 15 height 15
click at [39, 339] on div at bounding box center [34, 330] width 23 height 23
click at [36, 209] on div at bounding box center [33, 210] width 11 height 11
click at [38, 332] on div at bounding box center [33, 330] width 11 height 11
click at [177, 549] on div "Eraser" at bounding box center [179, 657] width 28 height 9
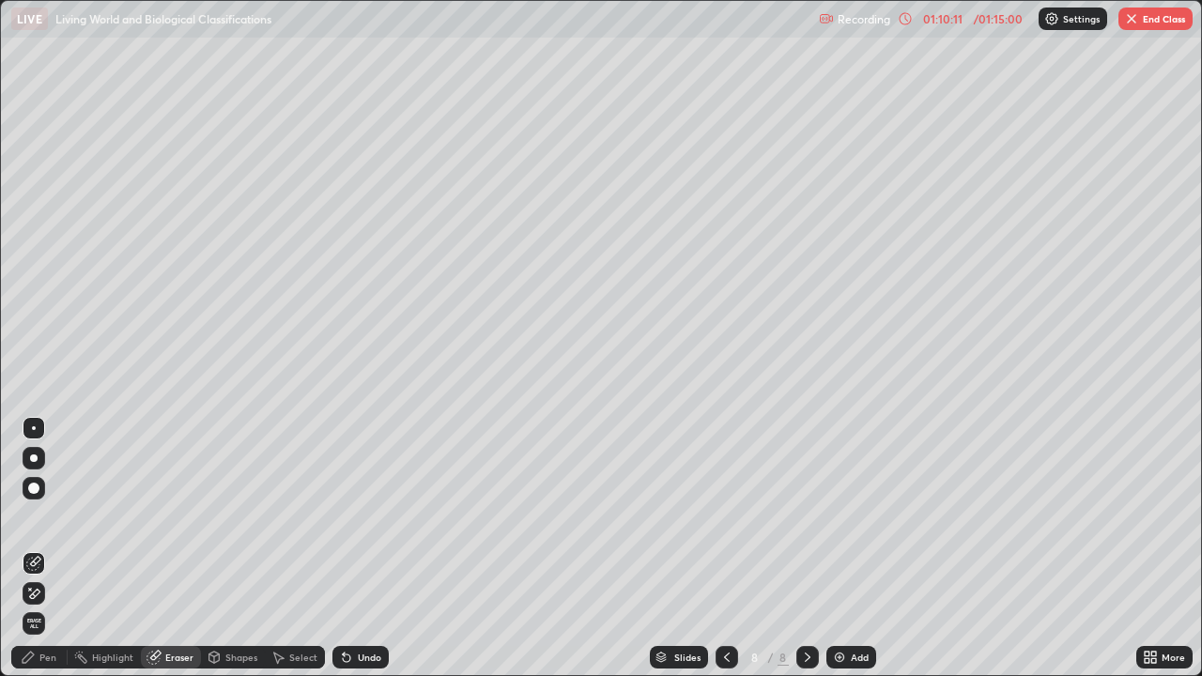
click at [1145, 23] on button "End Class" at bounding box center [1156, 19] width 74 height 23
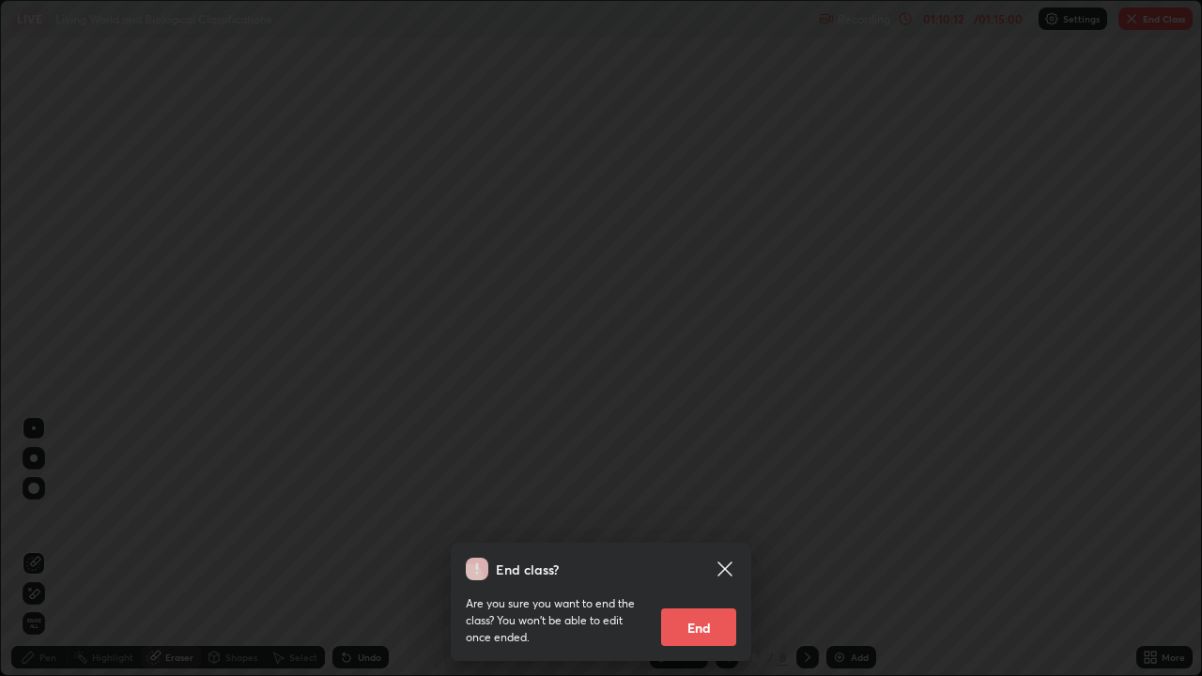
click at [699, 549] on button "End" at bounding box center [698, 628] width 75 height 38
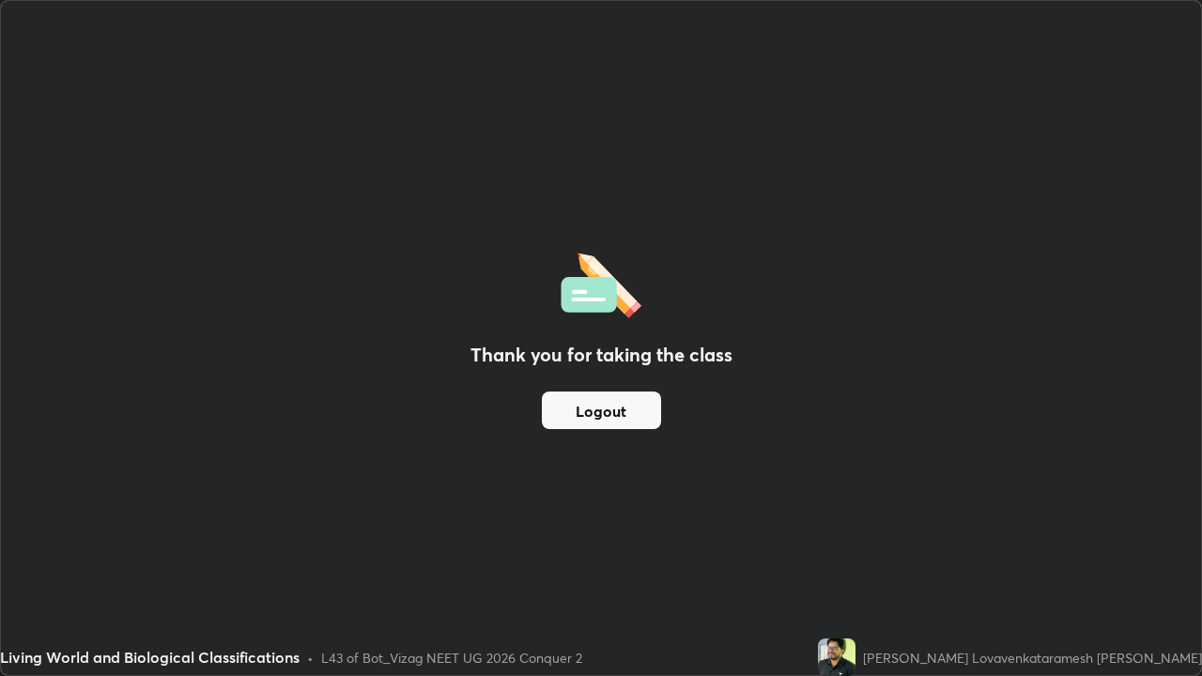
click at [615, 410] on button "Logout" at bounding box center [601, 411] width 119 height 38
